Goal: Navigation & Orientation: Find specific page/section

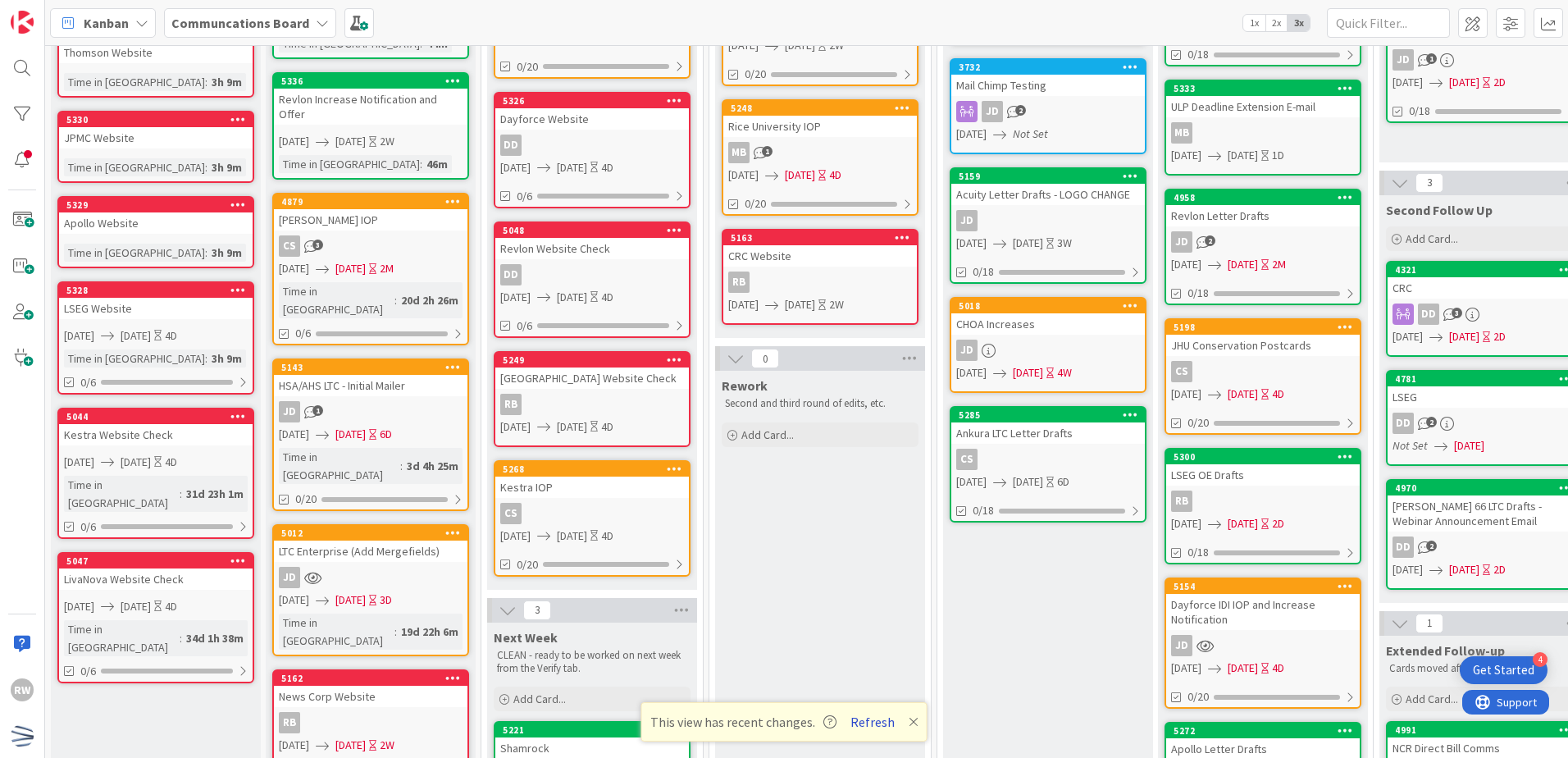
click at [879, 722] on button "Refresh" at bounding box center [873, 721] width 56 height 21
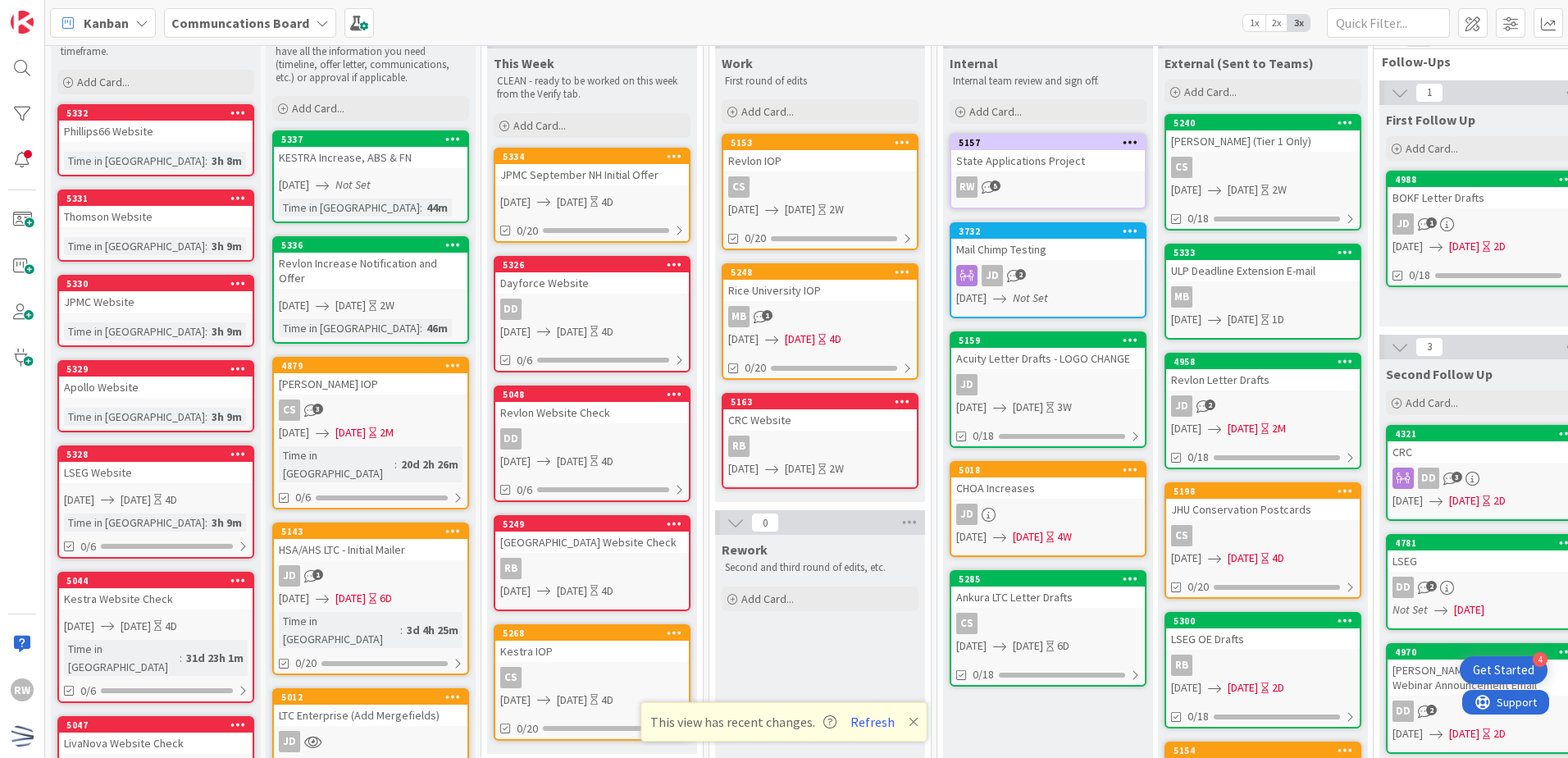
scroll to position [82, 569]
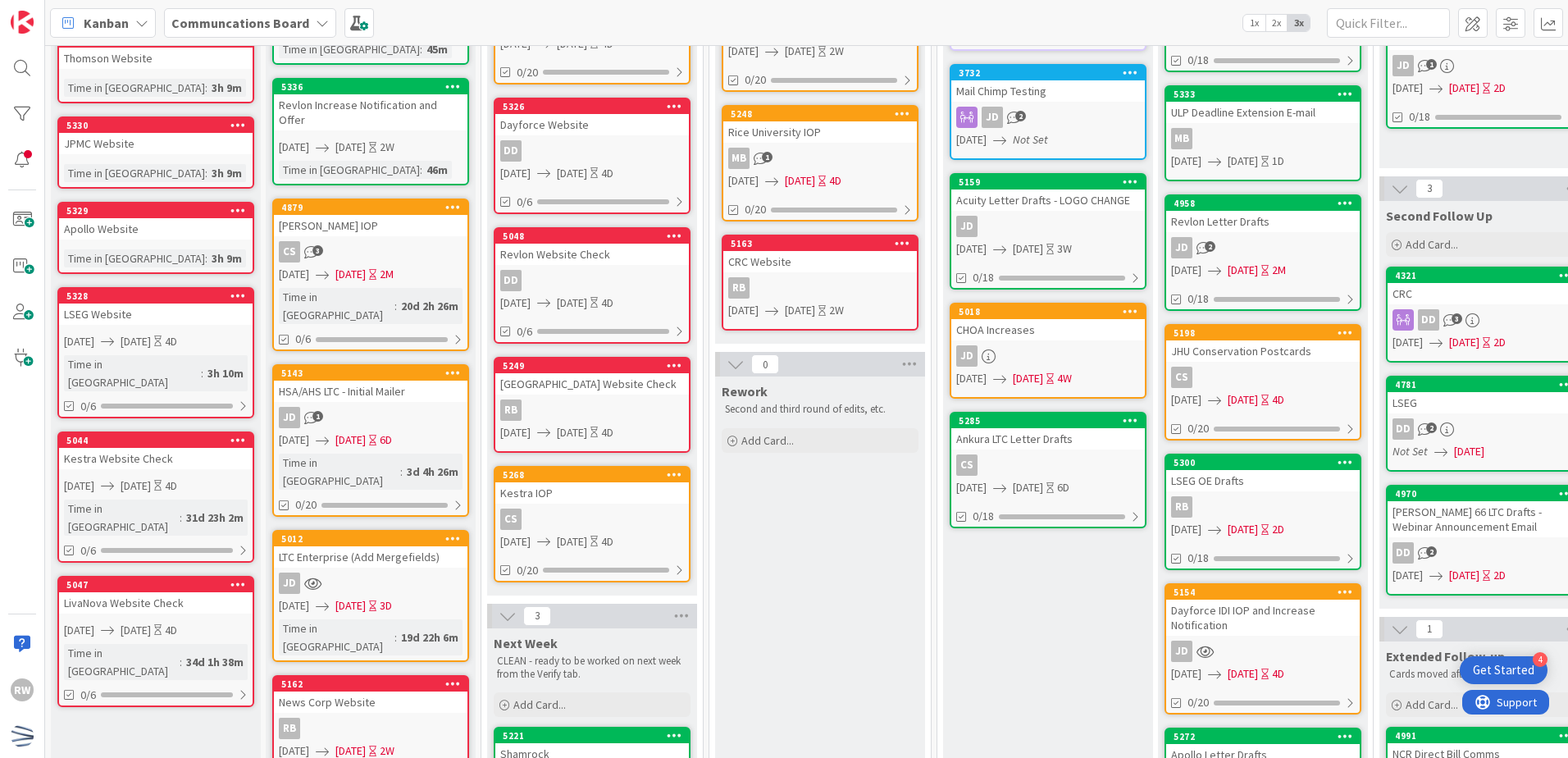
scroll to position [246, 0]
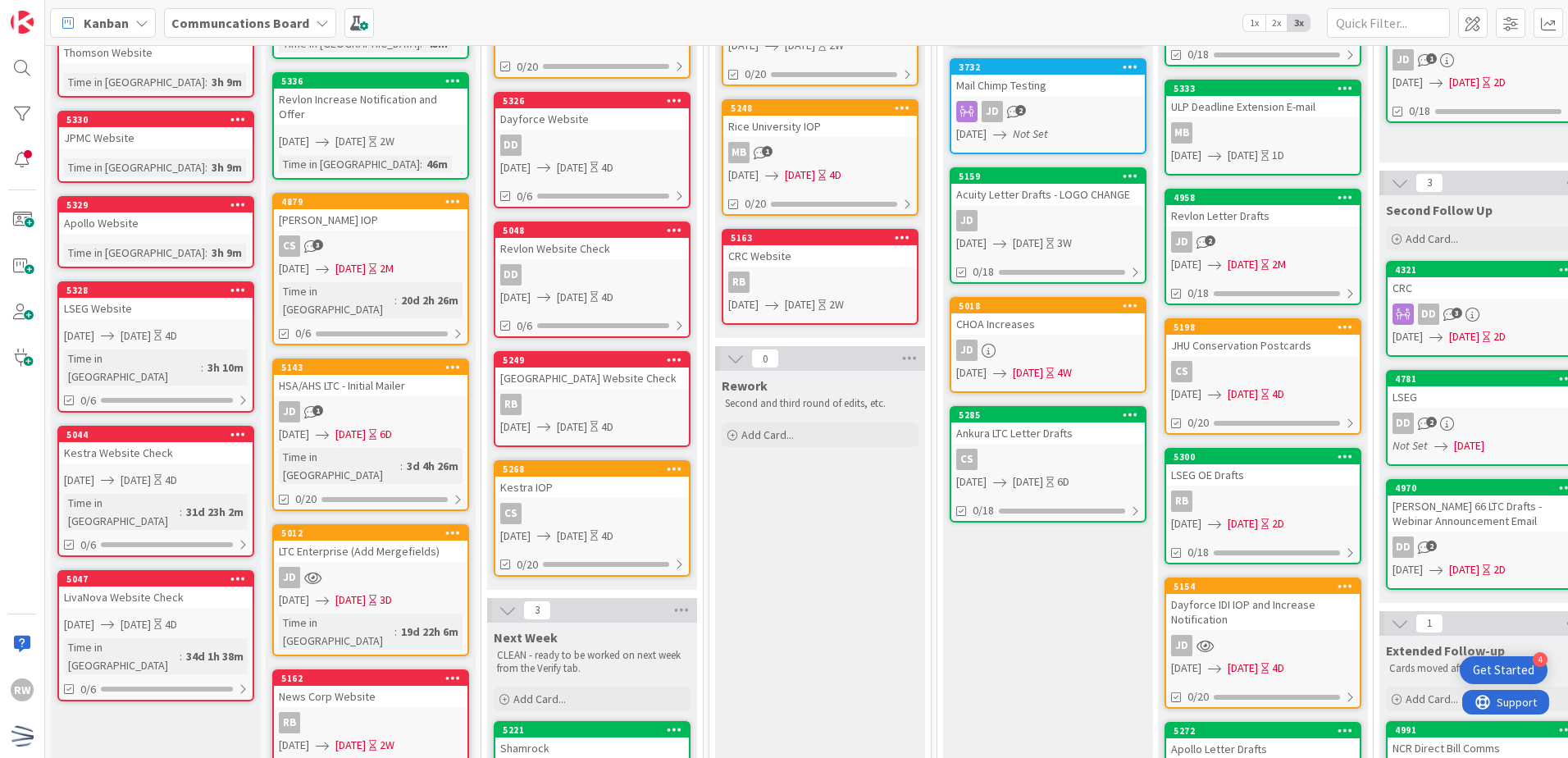
click at [1022, 431] on div "Ankura LTC Letter Drafts" at bounding box center [1048, 433] width 194 height 21
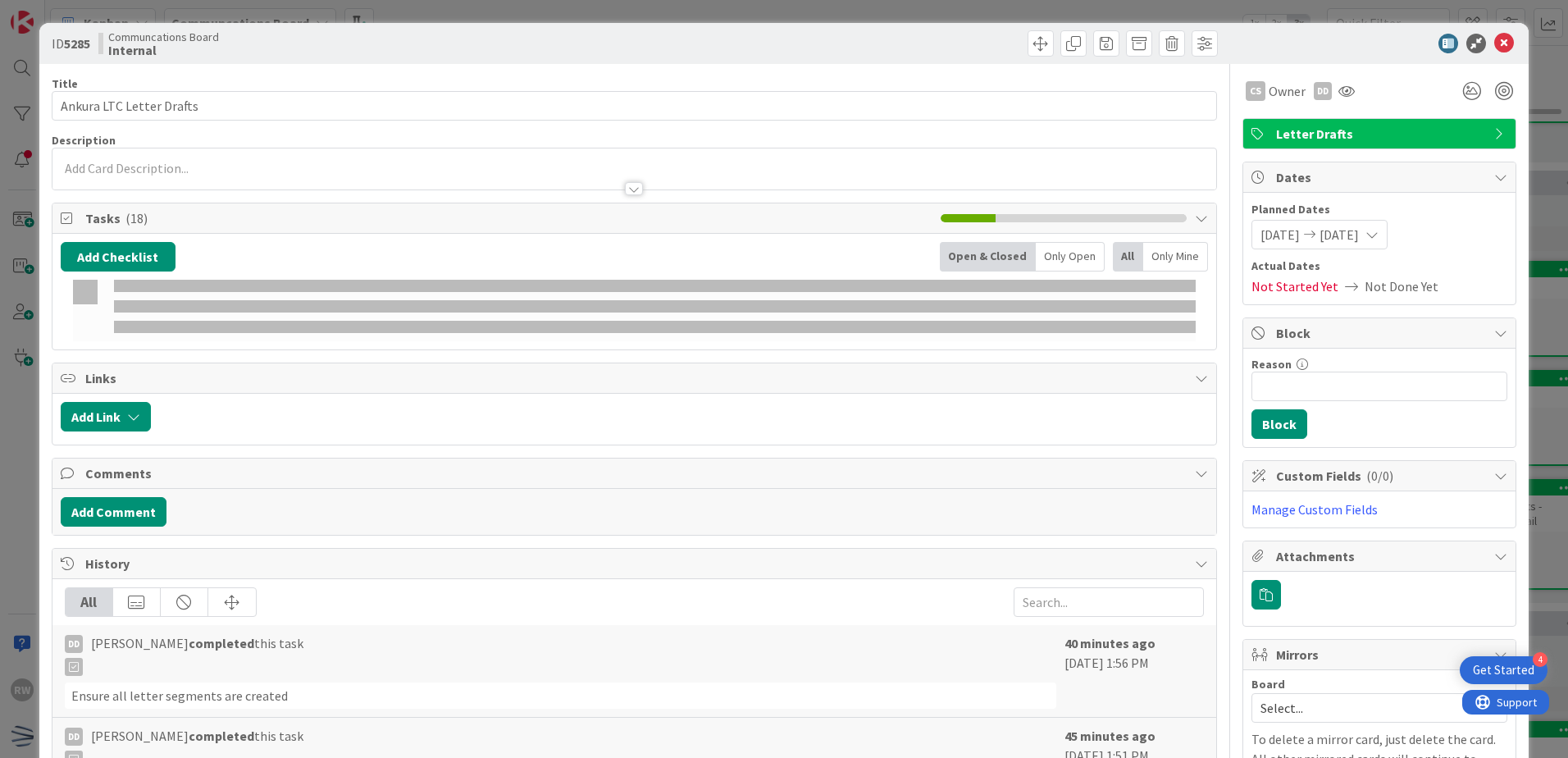
click at [1494, 45] on icon at bounding box center [1504, 44] width 20 height 20
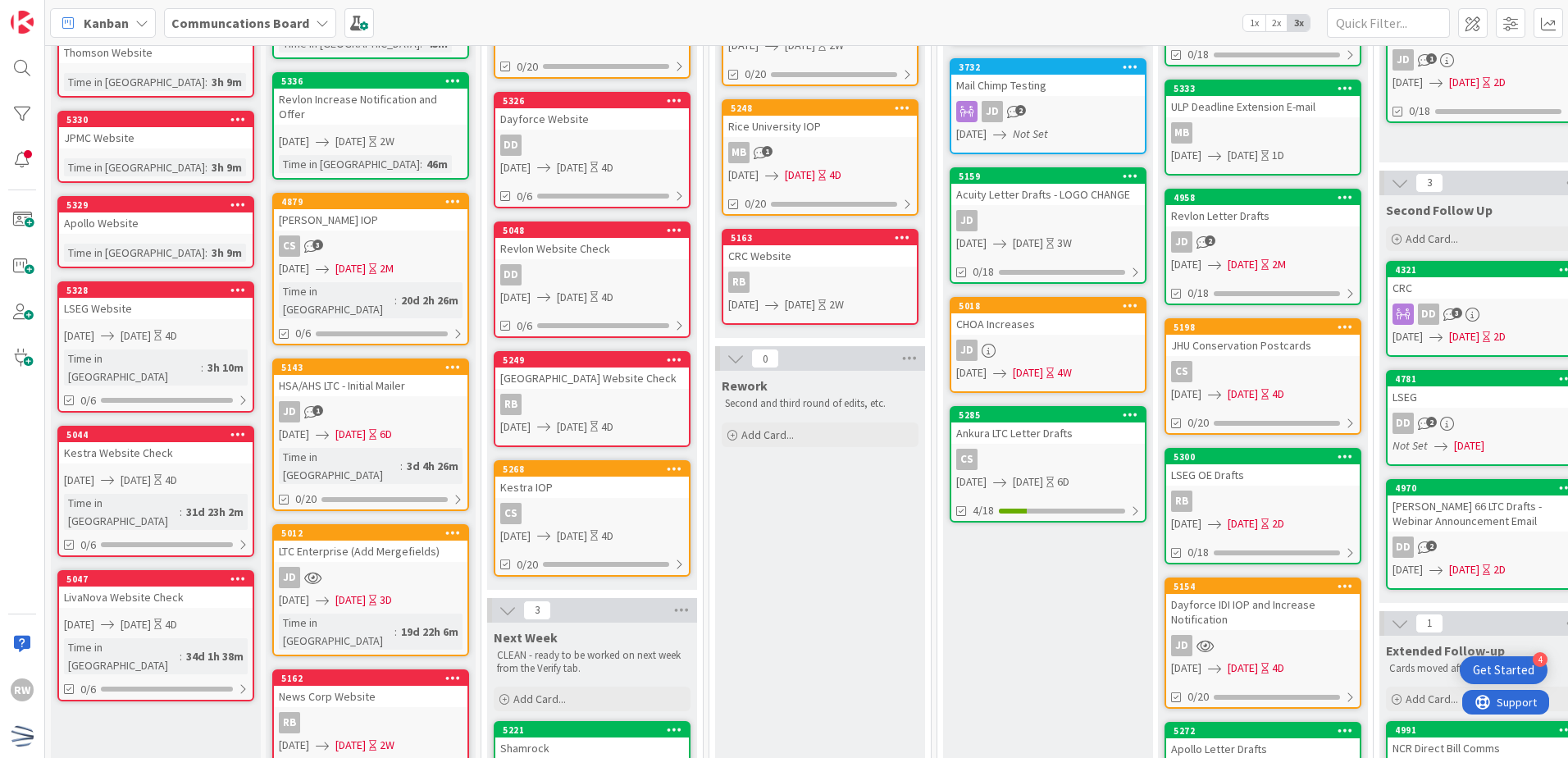
click at [1490, 37] on div at bounding box center [1511, 23] width 105 height 30
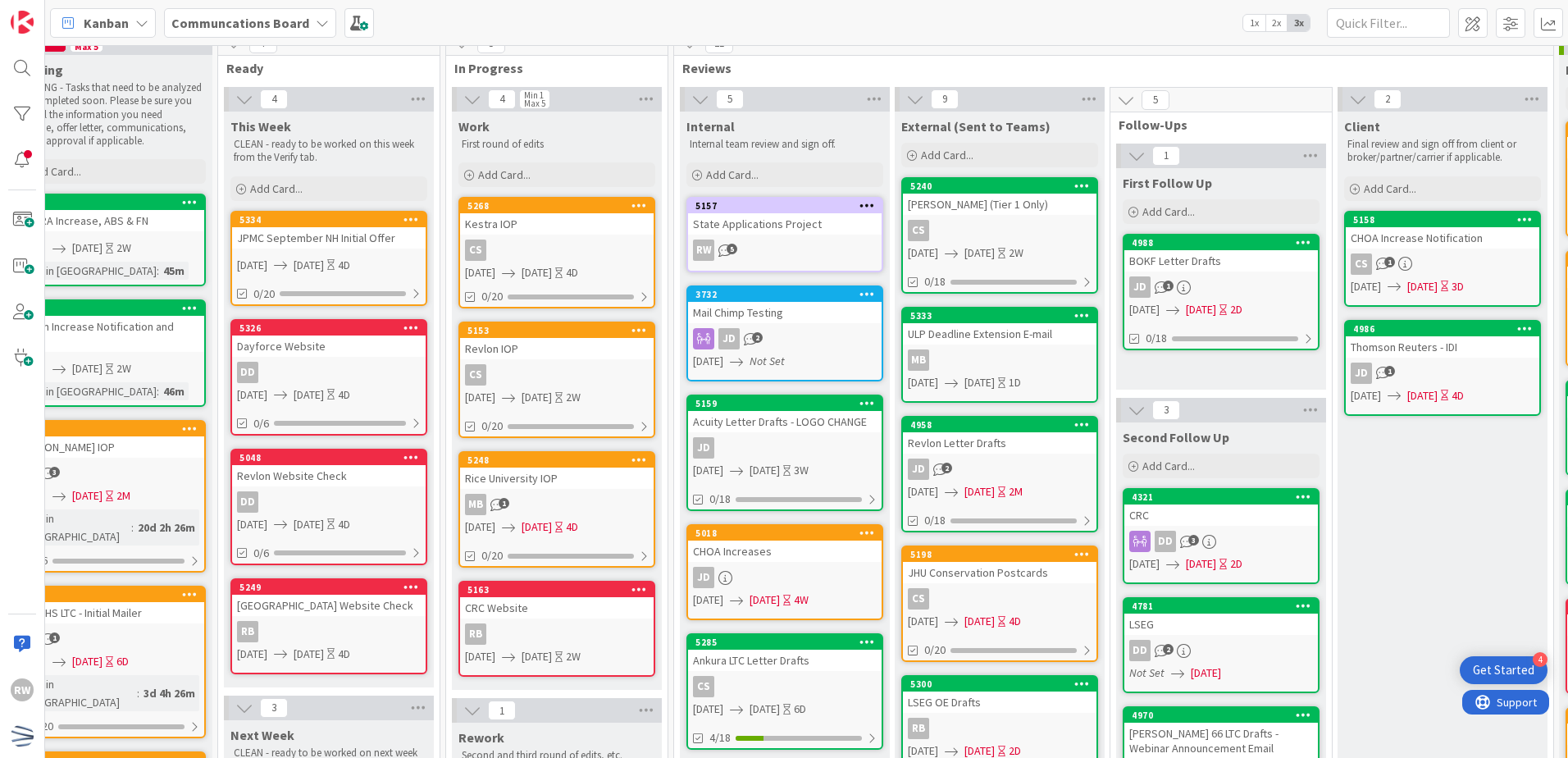
scroll to position [0, 264]
